Goal: Transaction & Acquisition: Obtain resource

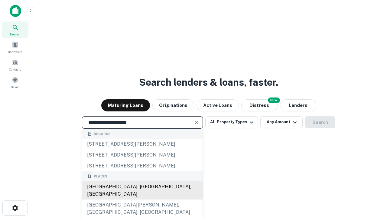
click at [142, 199] on div "Santa Monica, CA, USA" at bounding box center [142, 190] width 120 height 18
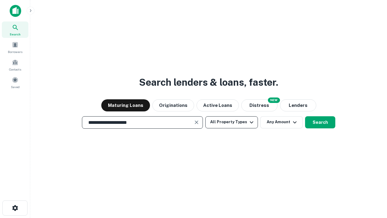
type input "**********"
click at [231, 122] on button "All Property Types" at bounding box center [231, 122] width 53 height 12
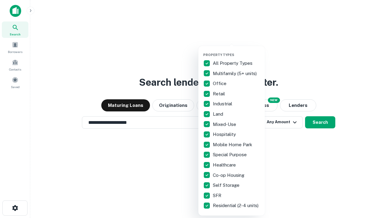
click at [236, 51] on button "button" at bounding box center [236, 51] width 66 height 0
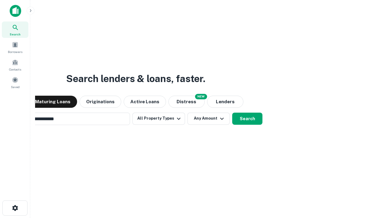
scroll to position [9, 0]
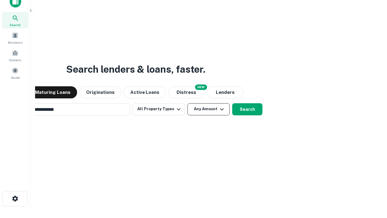
click at [187, 103] on button "Any Amount" at bounding box center [208, 109] width 42 height 12
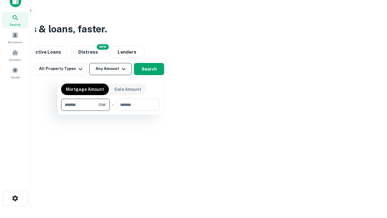
type input "*******"
click at [110, 111] on button "button" at bounding box center [110, 111] width 98 height 0
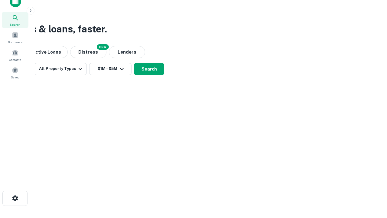
scroll to position [9, 0]
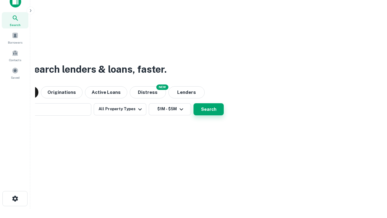
click at [193, 103] on button "Search" at bounding box center [208, 109] width 30 height 12
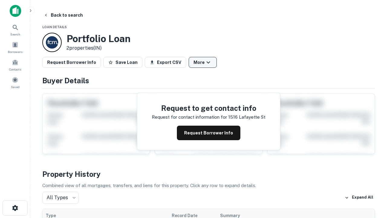
click at [202, 62] on button "More" at bounding box center [203, 62] width 28 height 11
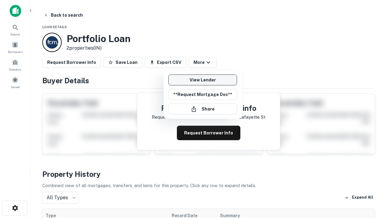
click at [202, 80] on link "View Lender" at bounding box center [202, 79] width 69 height 11
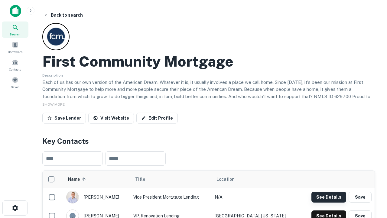
click at [328, 196] on button "See Details" at bounding box center [328, 196] width 35 height 11
click at [15, 208] on icon "button" at bounding box center [14, 207] width 7 height 7
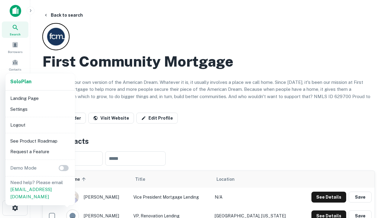
click at [40, 124] on li "Logout" at bounding box center [40, 124] width 65 height 11
